Goal: Find specific page/section: Find specific page/section

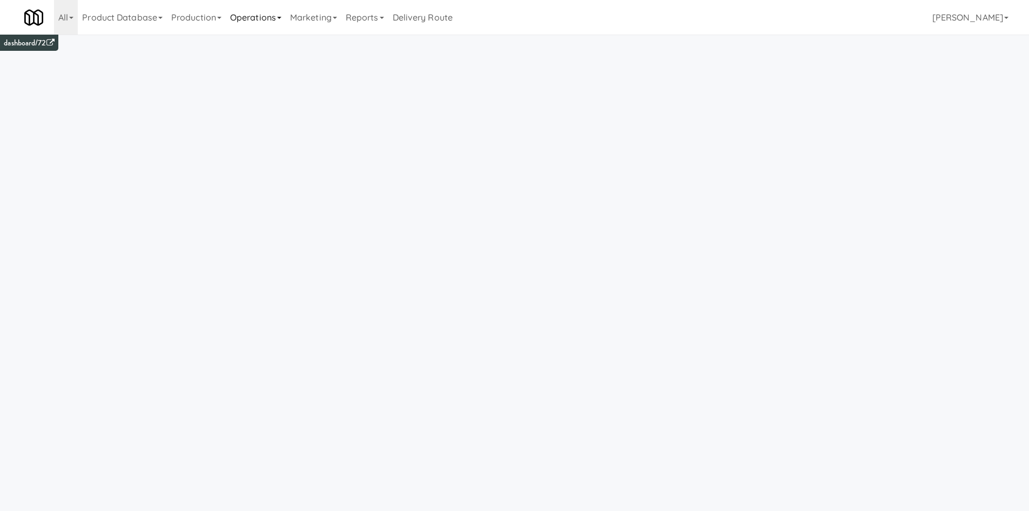
click at [272, 18] on link "Operations" at bounding box center [256, 17] width 60 height 35
click at [289, 82] on link "Operators" at bounding box center [269, 85] width 86 height 19
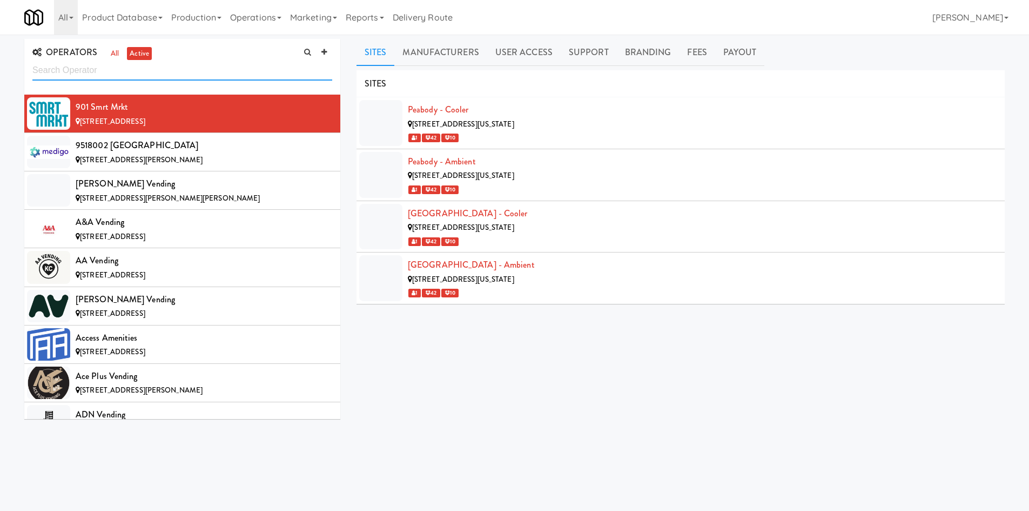
click at [102, 68] on input "text" at bounding box center [182, 71] width 300 height 20
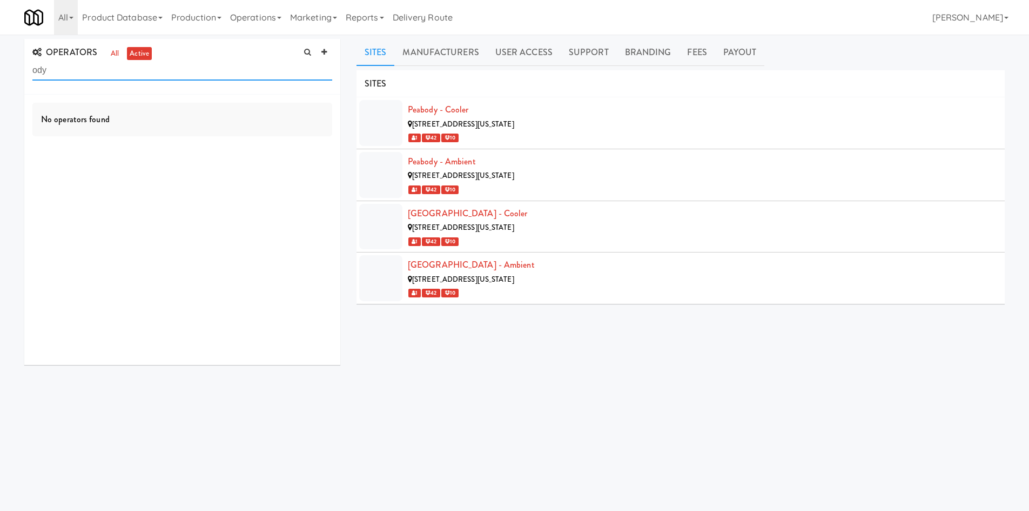
type input "ody"
click at [161, 125] on div "[STREET_ADDRESS]" at bounding box center [204, 122] width 257 height 14
